Goal: Information Seeking & Learning: Learn about a topic

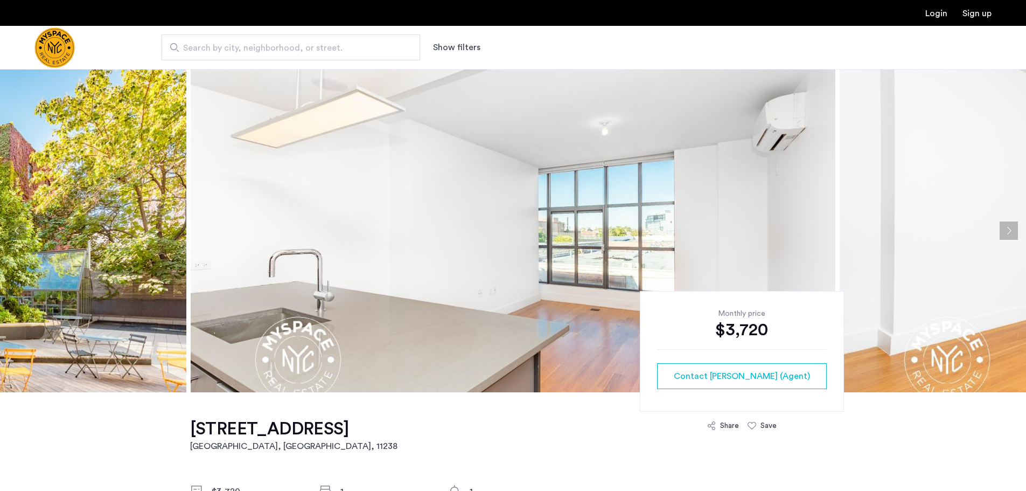
click at [1011, 232] on button "Next apartment" at bounding box center [1009, 230] width 18 height 18
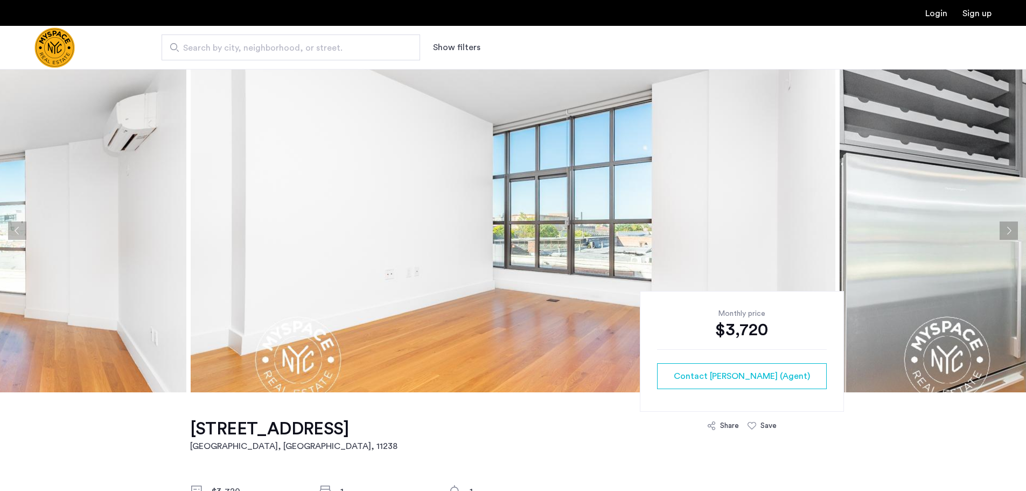
click at [1011, 232] on button "Next apartment" at bounding box center [1009, 230] width 18 height 18
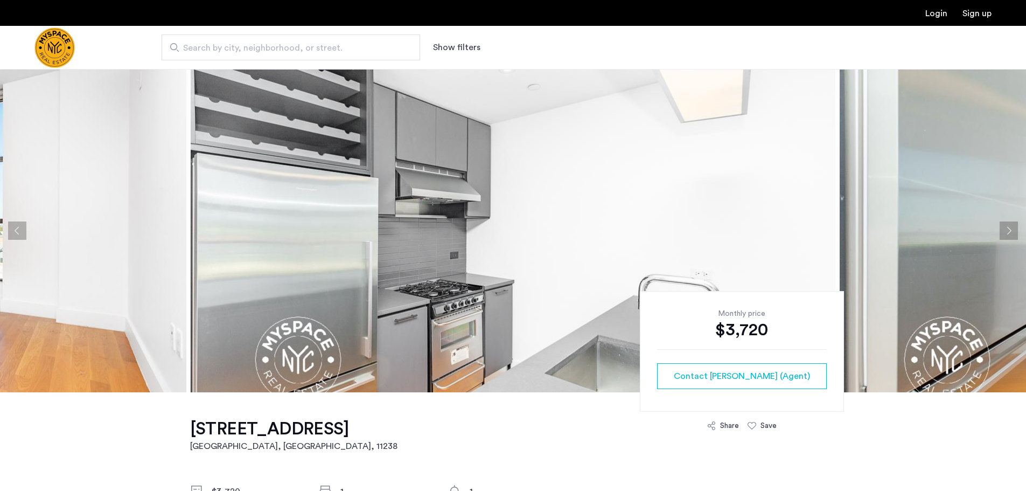
click at [1011, 232] on button "Next apartment" at bounding box center [1009, 230] width 18 height 18
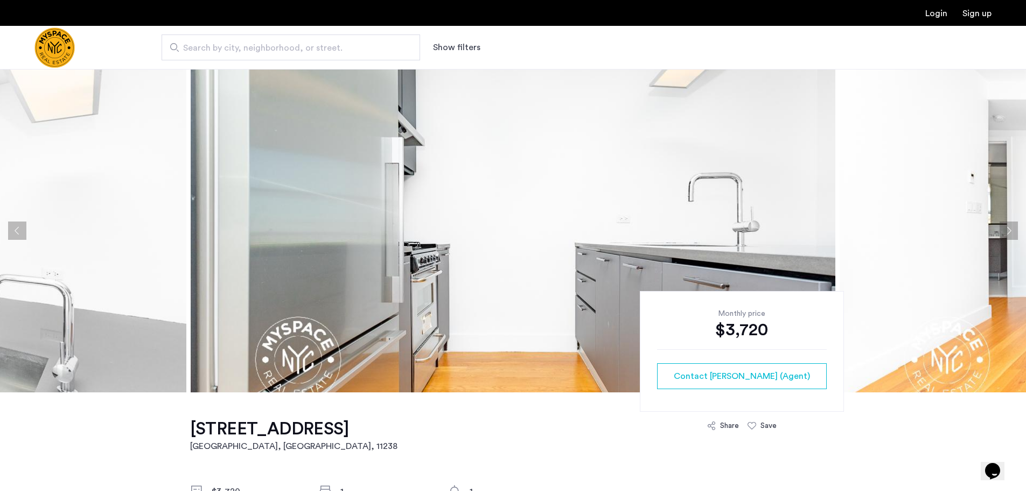
click at [1011, 232] on button "Next apartment" at bounding box center [1009, 230] width 18 height 18
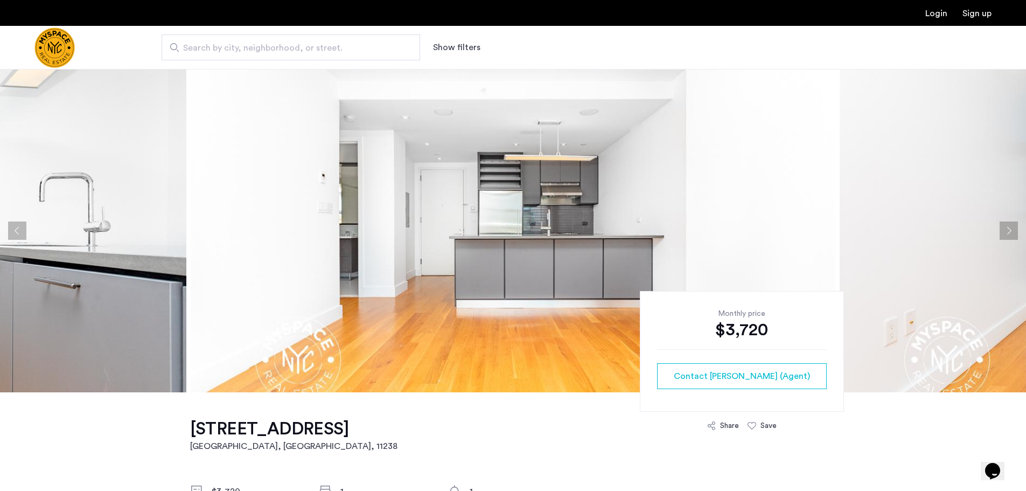
click at [1011, 232] on button "Next apartment" at bounding box center [1009, 230] width 18 height 18
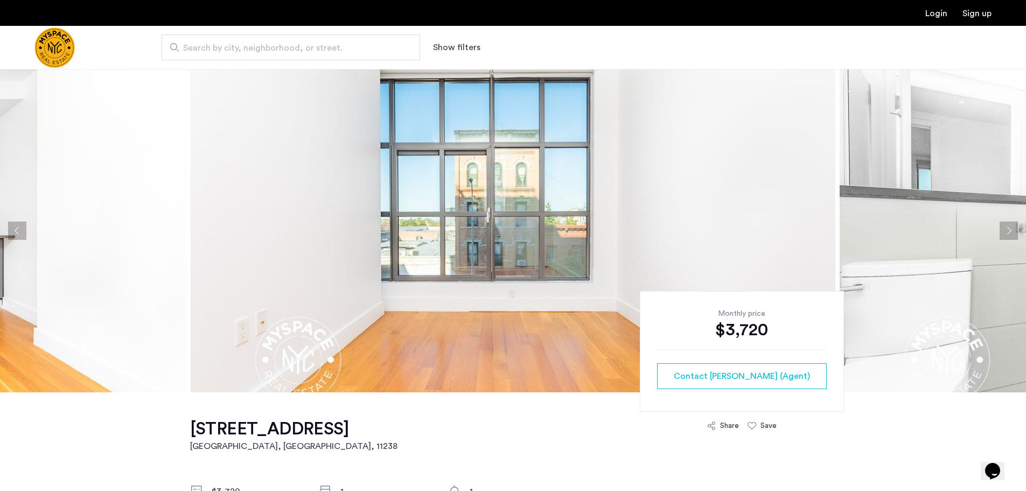
click at [1016, 235] on button "Next apartment" at bounding box center [1009, 230] width 18 height 18
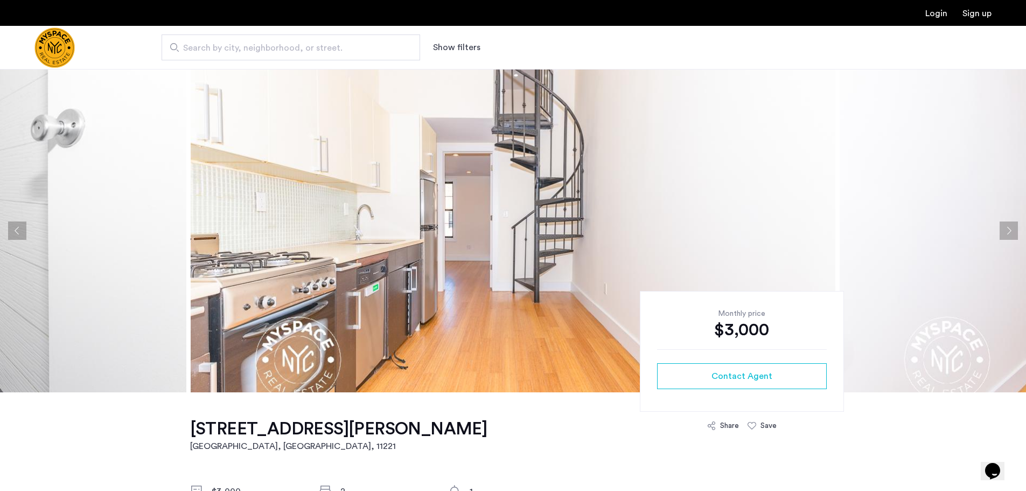
click at [1011, 228] on button "Next apartment" at bounding box center [1009, 230] width 18 height 18
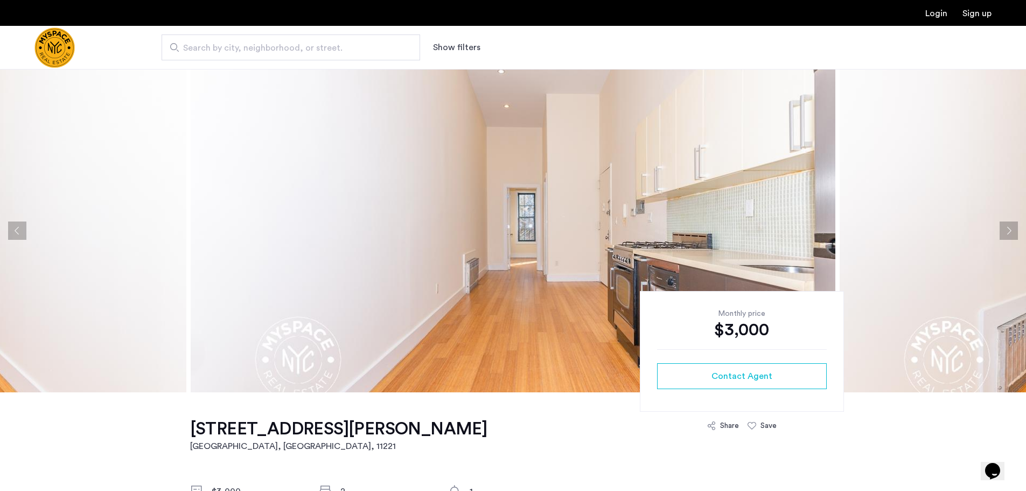
click at [1006, 228] on button "Next apartment" at bounding box center [1009, 230] width 18 height 18
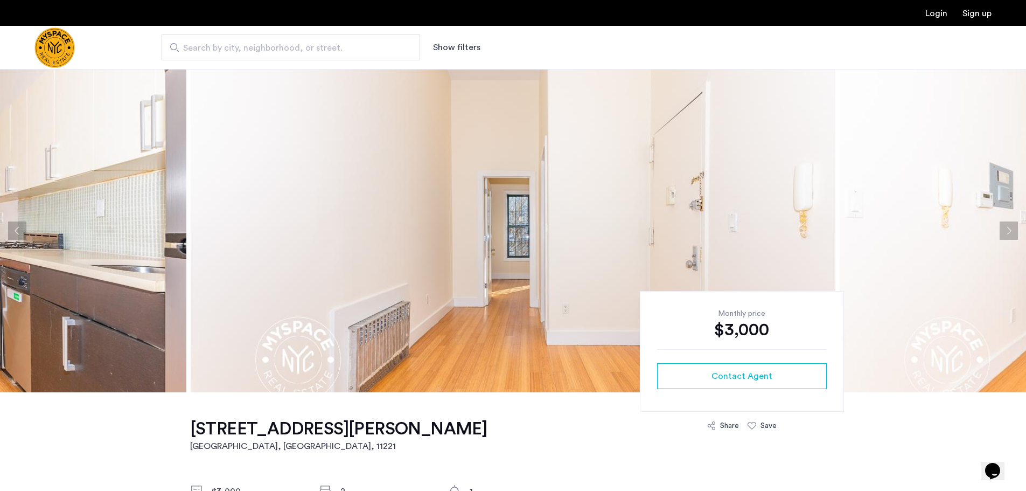
click at [1006, 228] on button "Next apartment" at bounding box center [1009, 230] width 18 height 18
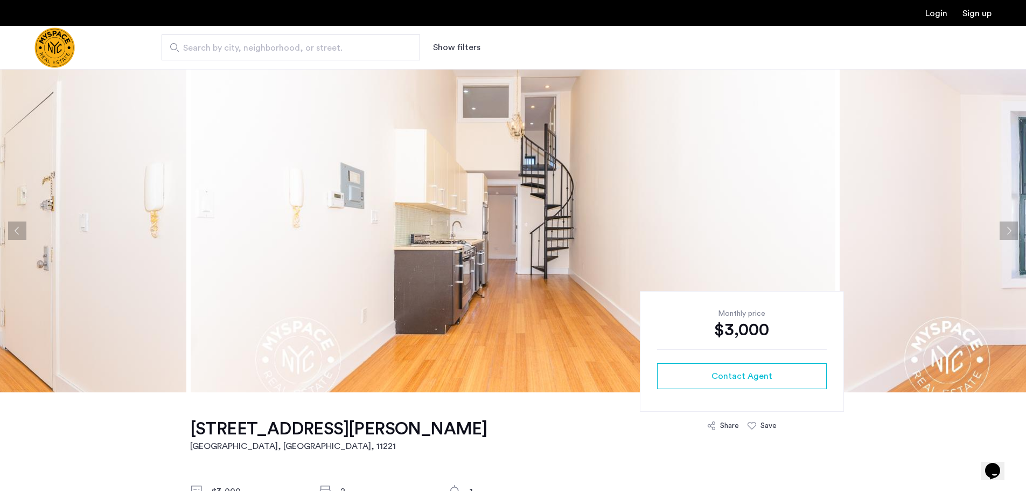
click at [1012, 232] on button "Next apartment" at bounding box center [1009, 230] width 18 height 18
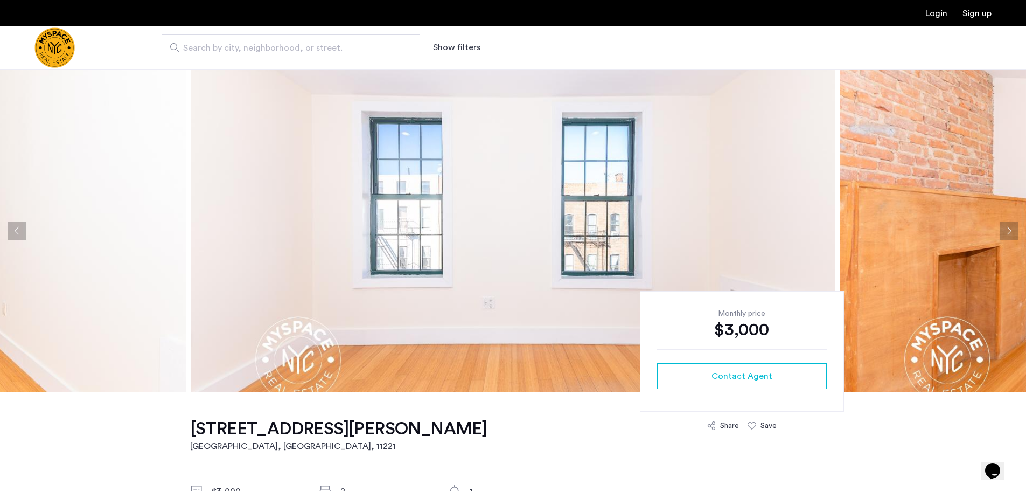
click at [1012, 232] on button "Next apartment" at bounding box center [1009, 230] width 18 height 18
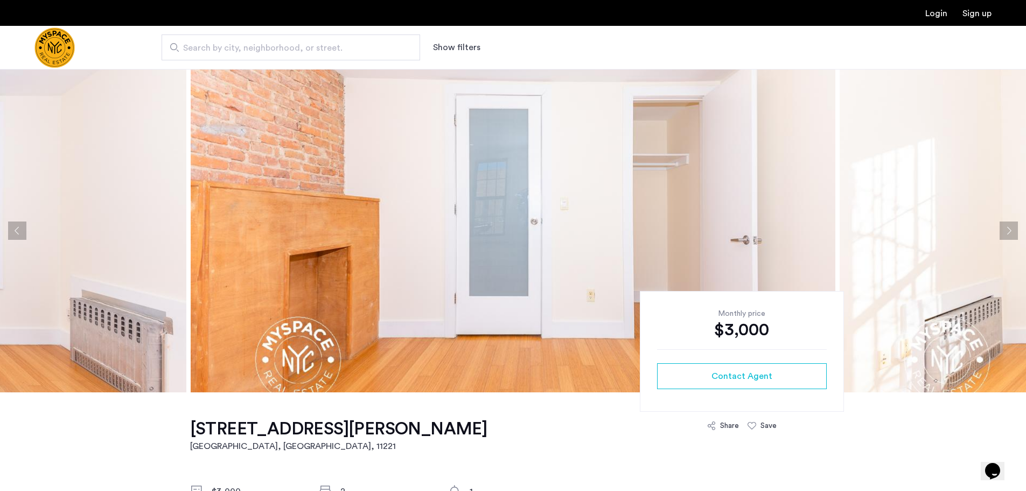
click at [1017, 232] on button "Next apartment" at bounding box center [1009, 230] width 18 height 18
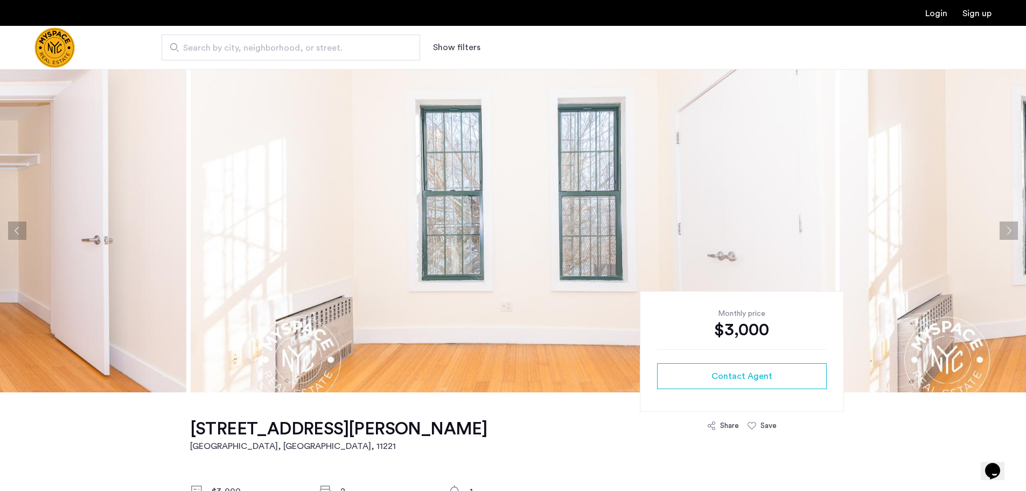
click at [1016, 232] on button "Next apartment" at bounding box center [1009, 230] width 18 height 18
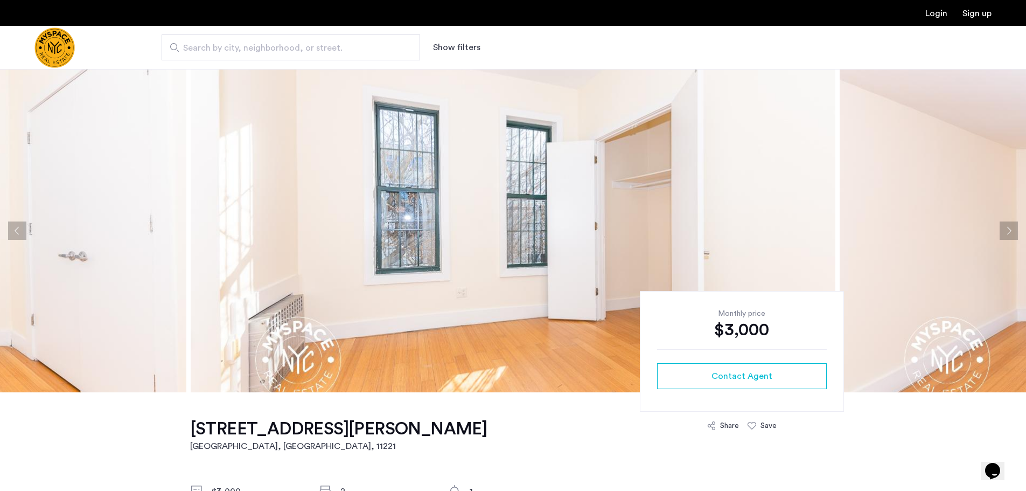
click at [1016, 232] on button "Next apartment" at bounding box center [1009, 230] width 18 height 18
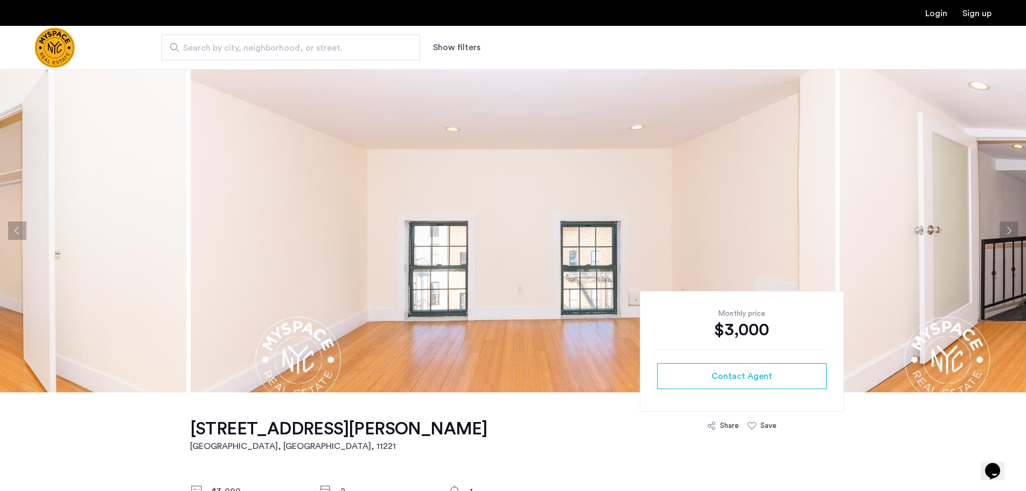
click at [1016, 232] on button "Next apartment" at bounding box center [1009, 230] width 18 height 18
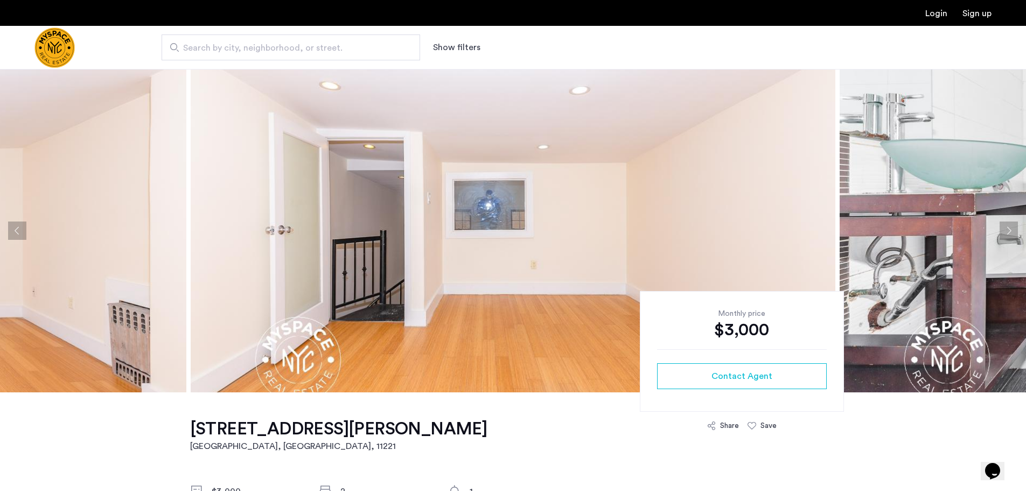
click at [1016, 232] on button "Next apartment" at bounding box center [1009, 230] width 18 height 18
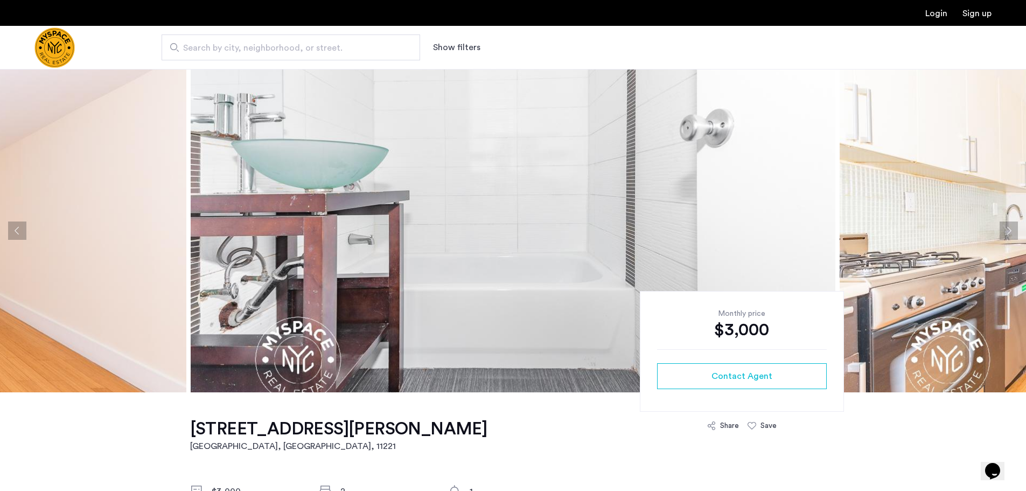
click at [1016, 232] on button "Next apartment" at bounding box center [1009, 230] width 18 height 18
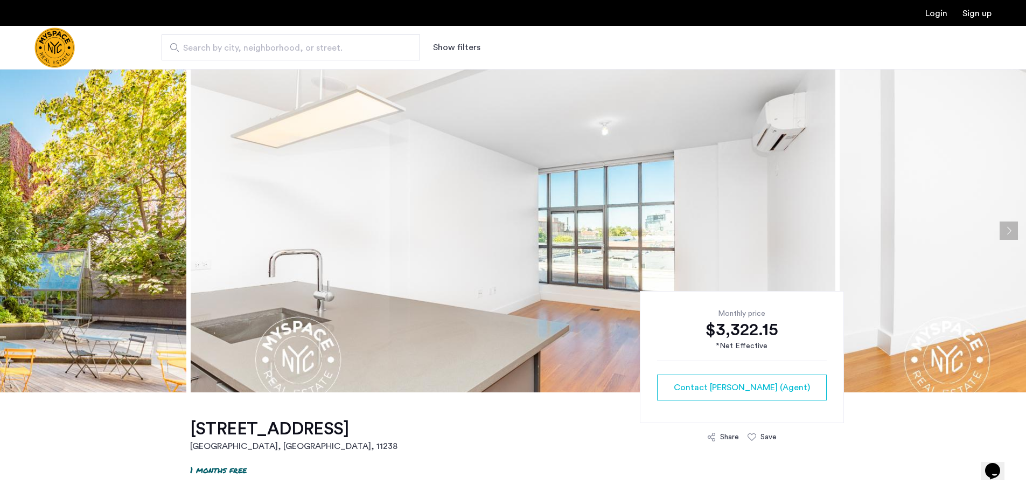
click at [1012, 225] on button "Next apartment" at bounding box center [1009, 230] width 18 height 18
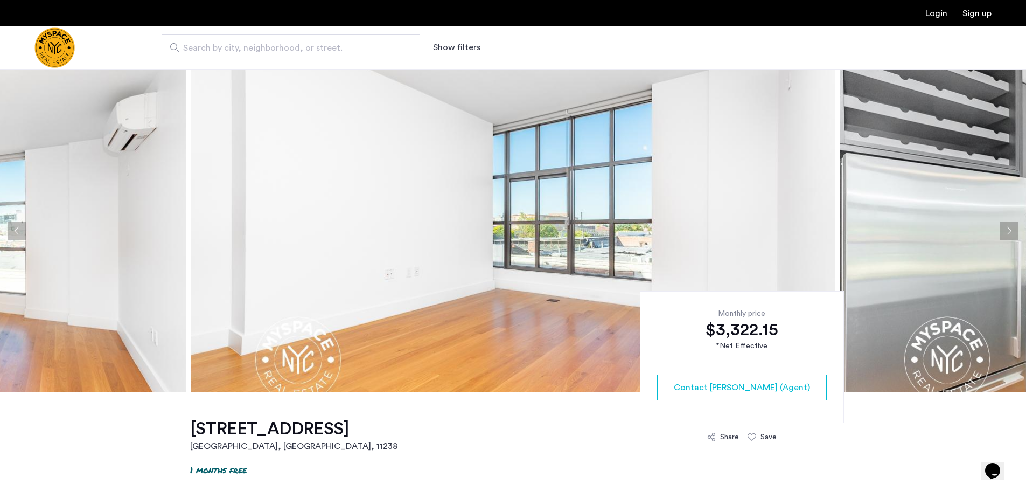
click at [1012, 225] on button "Next apartment" at bounding box center [1009, 230] width 18 height 18
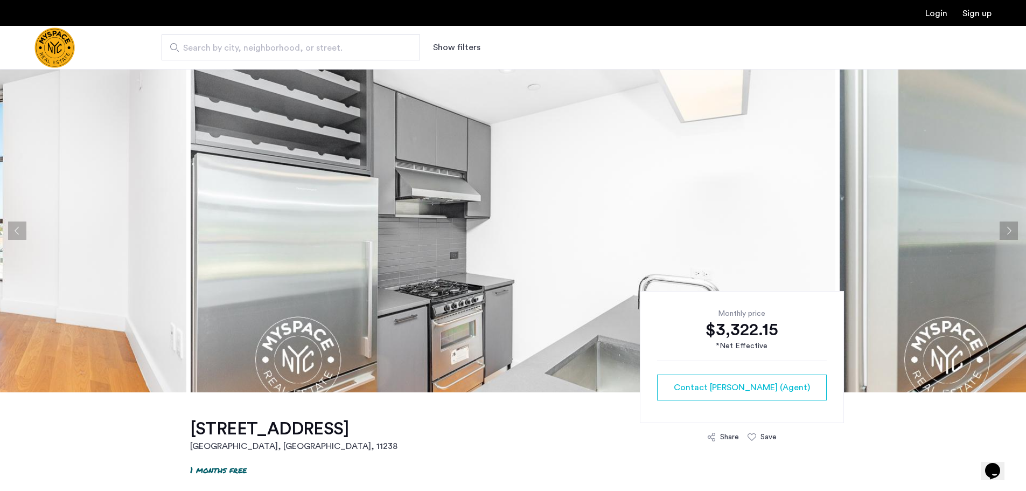
click at [1012, 225] on button "Next apartment" at bounding box center [1009, 230] width 18 height 18
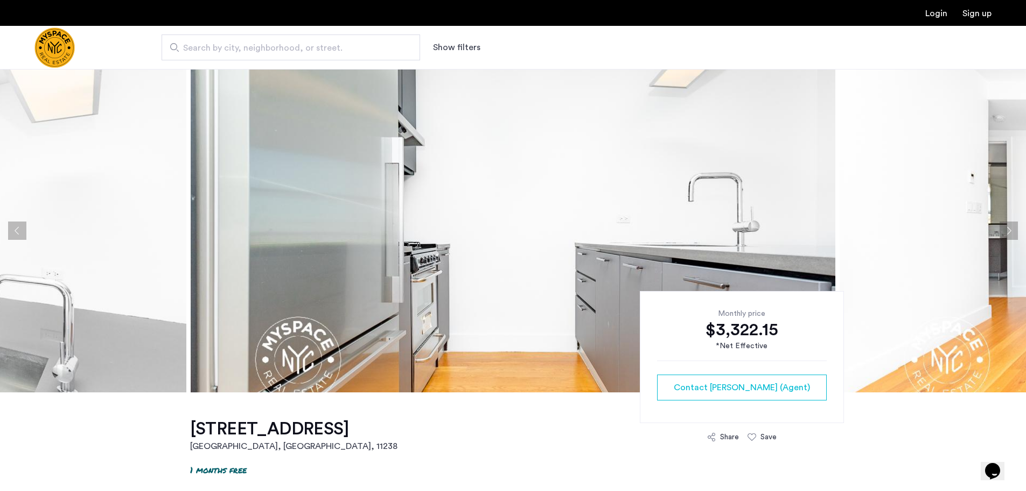
click at [1007, 228] on button "Next apartment" at bounding box center [1009, 230] width 18 height 18
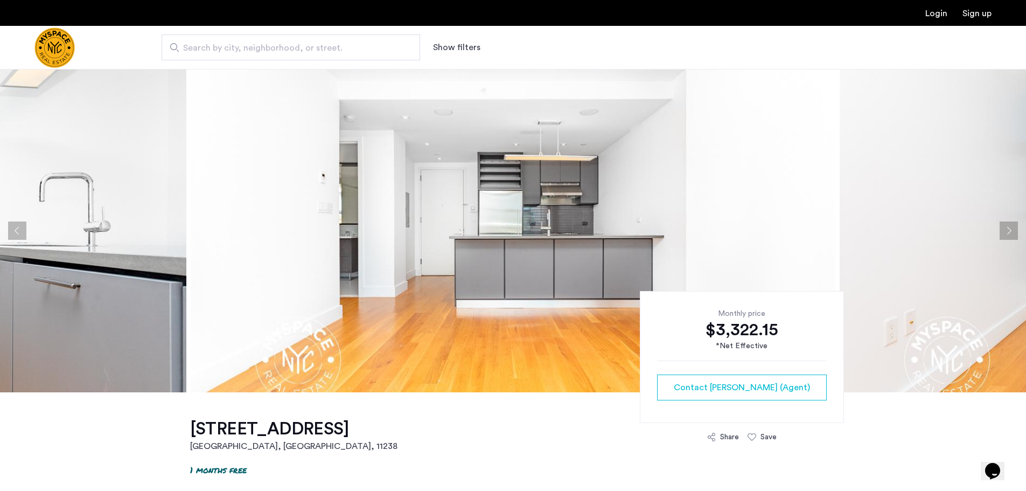
click at [1007, 228] on button "Next apartment" at bounding box center [1009, 230] width 18 height 18
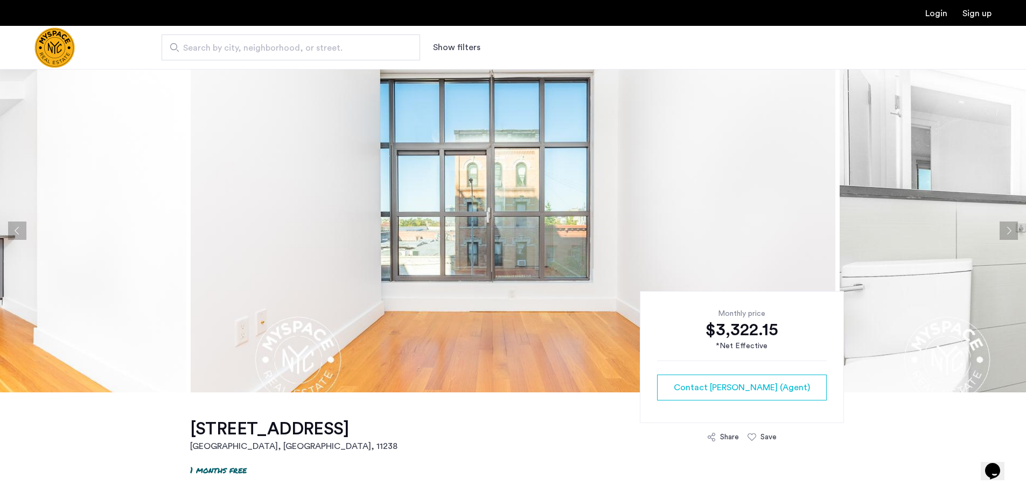
click at [1007, 228] on button "Next apartment" at bounding box center [1009, 230] width 18 height 18
